Goal: Use online tool/utility

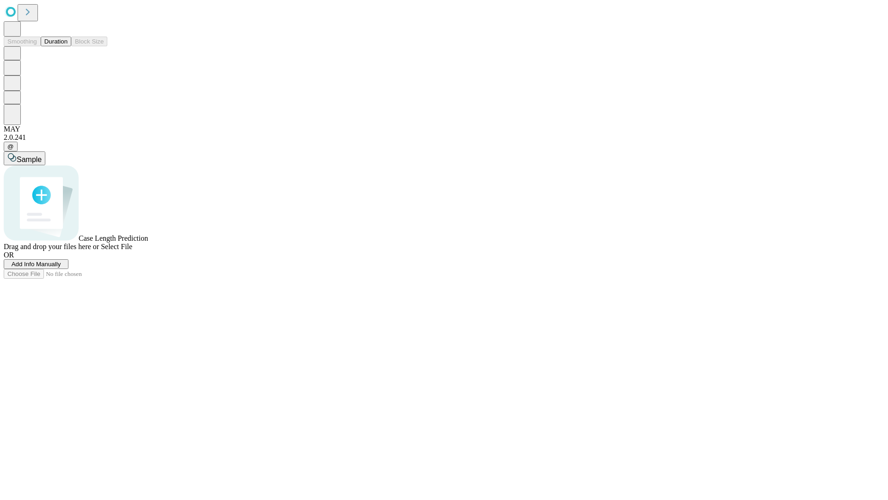
click at [132, 250] on span "Select File" at bounding box center [116, 246] width 31 height 8
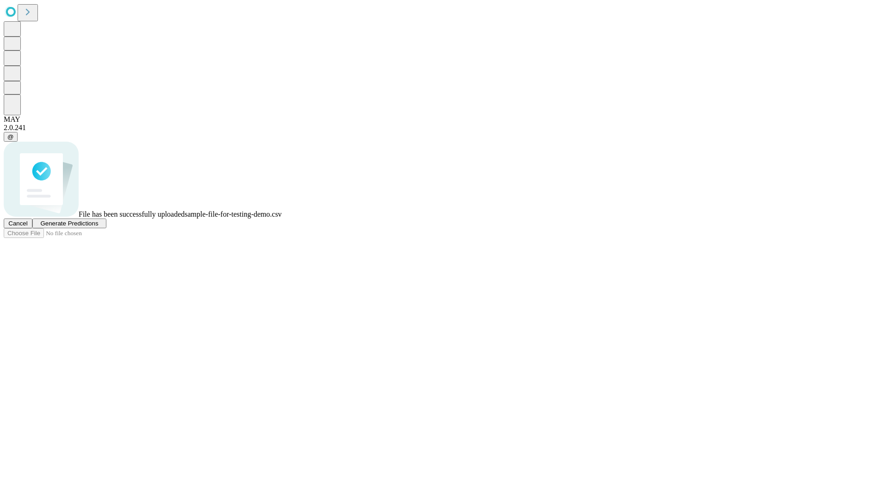
click at [98, 227] on span "Generate Predictions" at bounding box center [69, 223] width 58 height 7
